Goal: Task Accomplishment & Management: Manage account settings

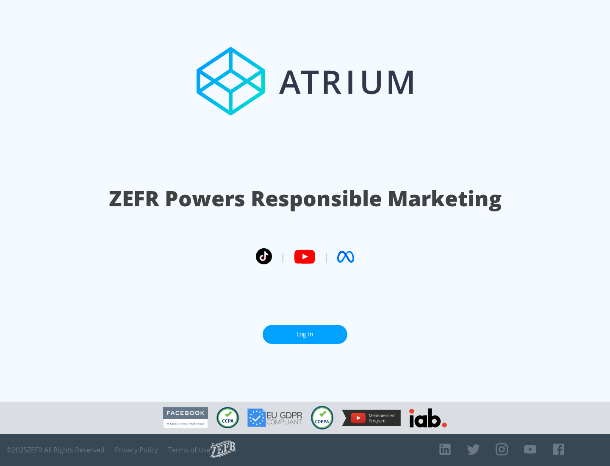
click at [305, 334] on link "Log In" at bounding box center [305, 334] width 85 height 19
